Goal: Communication & Community: Participate in discussion

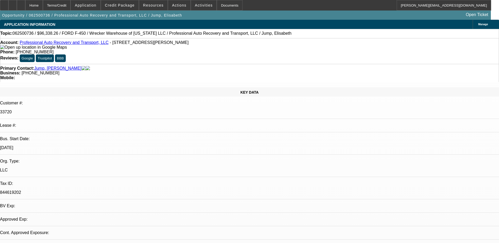
select select "0"
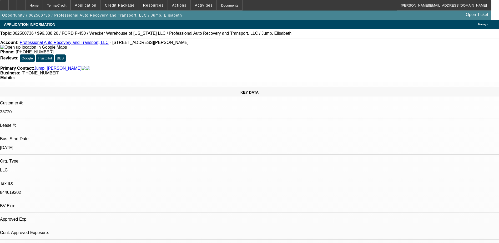
select select "0"
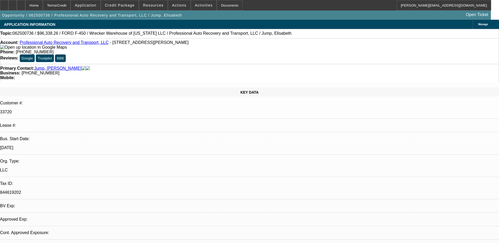
select select "0"
select select "1"
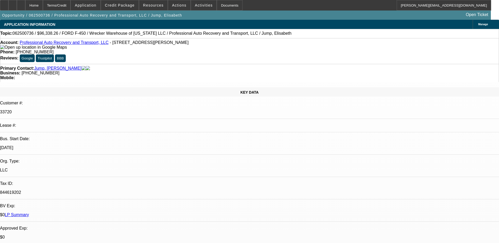
select select "1"
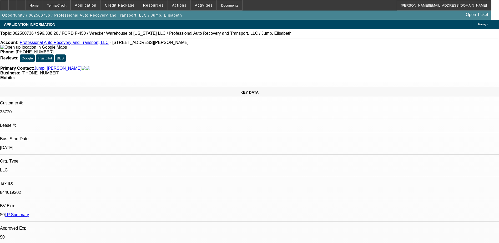
select select "6"
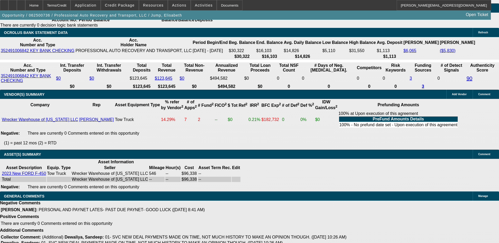
scroll to position [357, 0]
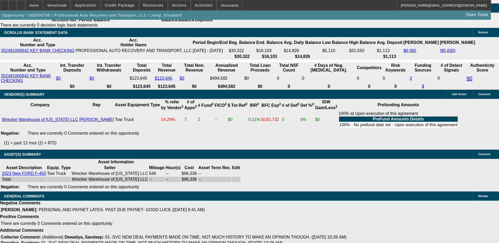
scroll to position [330, 0]
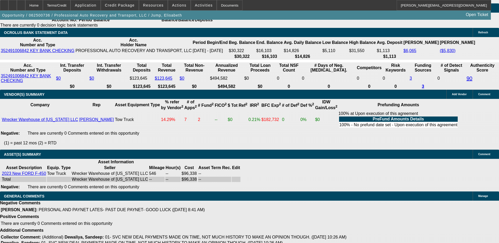
scroll to position [225, 0]
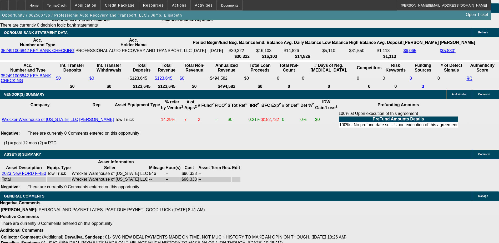
scroll to position [173, 0]
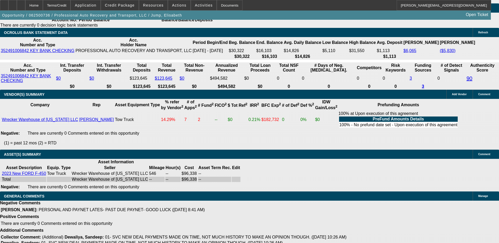
scroll to position [15, 0]
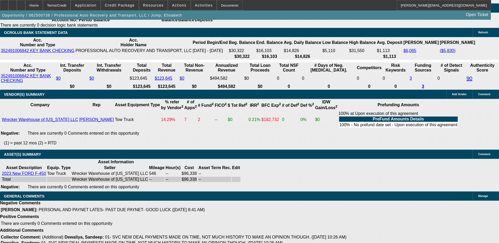
scroll to position [0, 0]
